Goal: Use online tool/utility: Utilize a website feature to perform a specific function

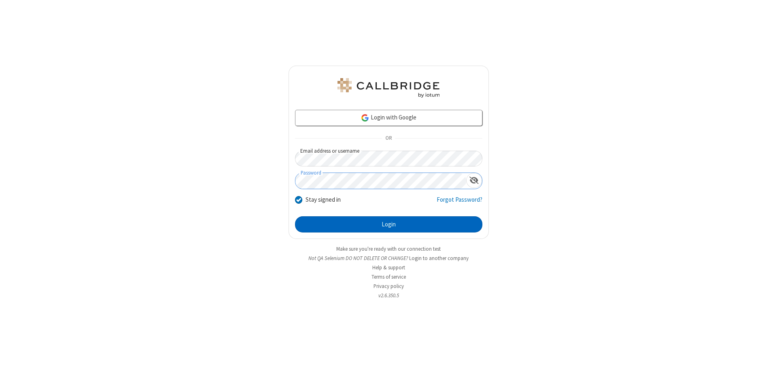
click at [388, 224] on button "Login" at bounding box center [388, 224] width 187 height 16
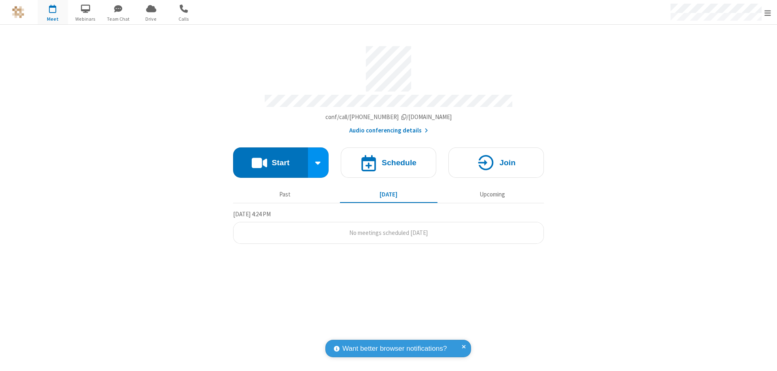
click at [270, 159] on button "Start" at bounding box center [270, 162] width 75 height 30
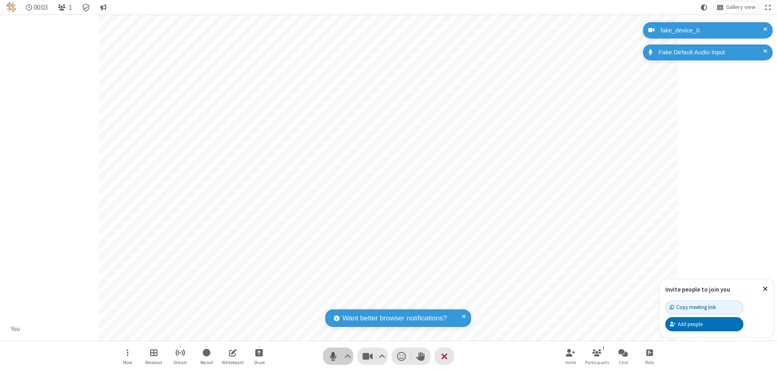
click at [333, 356] on span "Mute (⌘+Shift+A)" at bounding box center [333, 356] width 12 height 12
click at [333, 356] on span "Unmute (⌘+Shift+A)" at bounding box center [333, 356] width 12 height 12
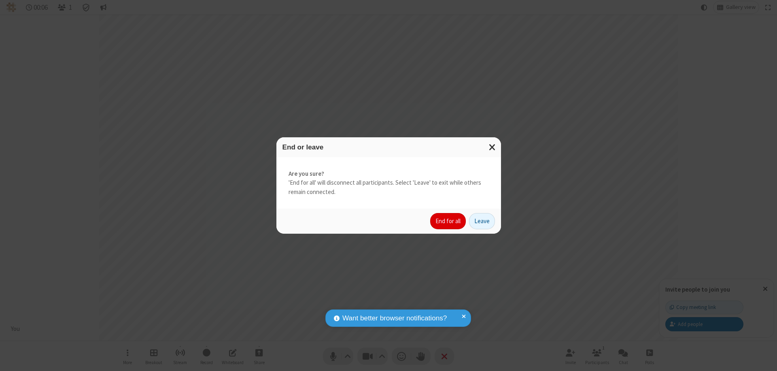
click at [448, 221] on button "End for all" at bounding box center [448, 221] width 36 height 16
